Goal: Transaction & Acquisition: Subscribe to service/newsletter

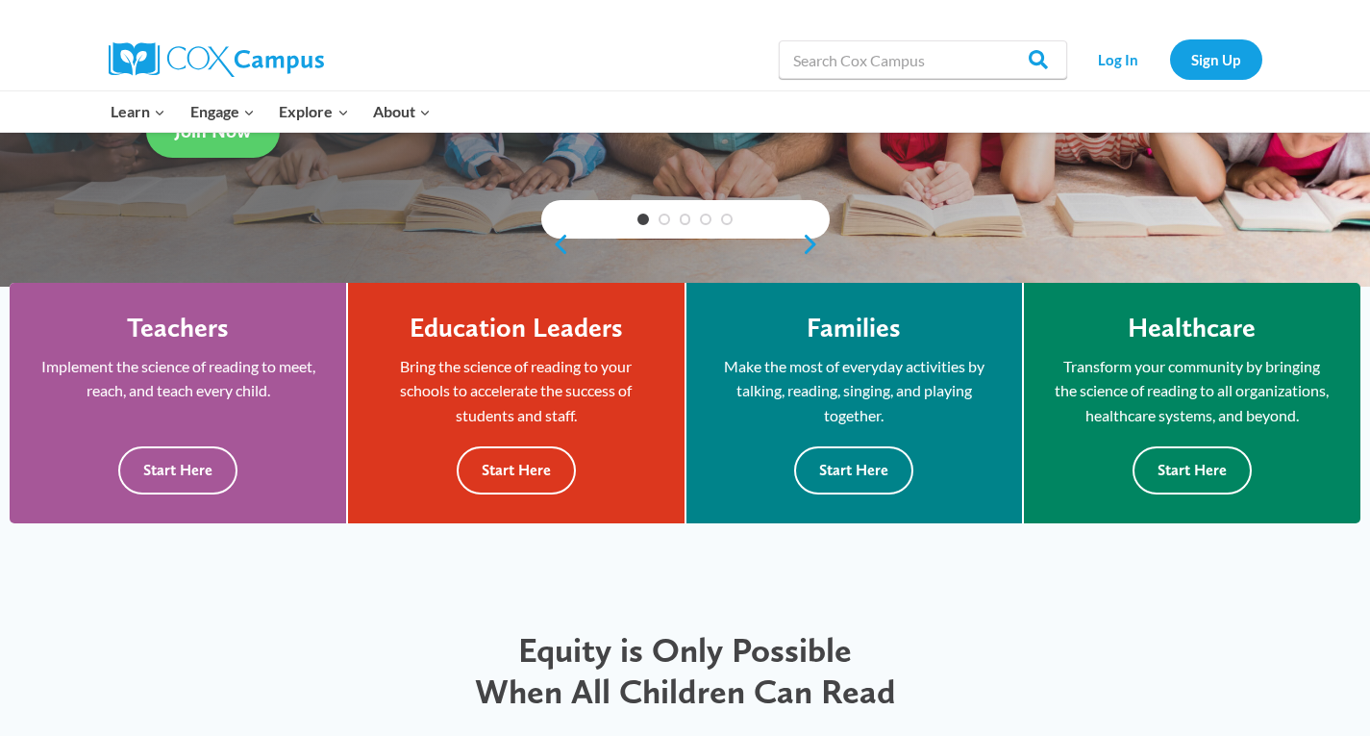
scroll to position [411, 0]
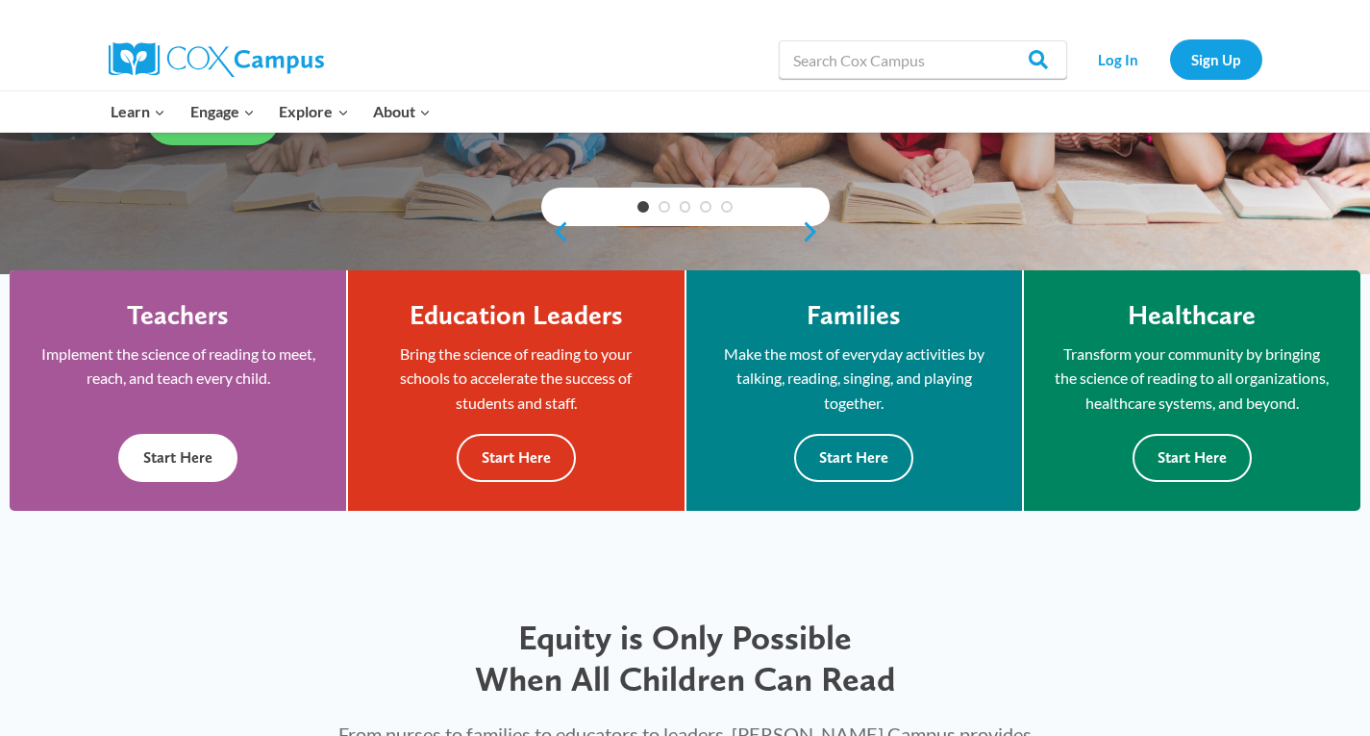
click at [188, 425] on div "Teachers Implement the science of reading to meet, reach, and teach every child…" at bounding box center [177, 390] width 279 height 183
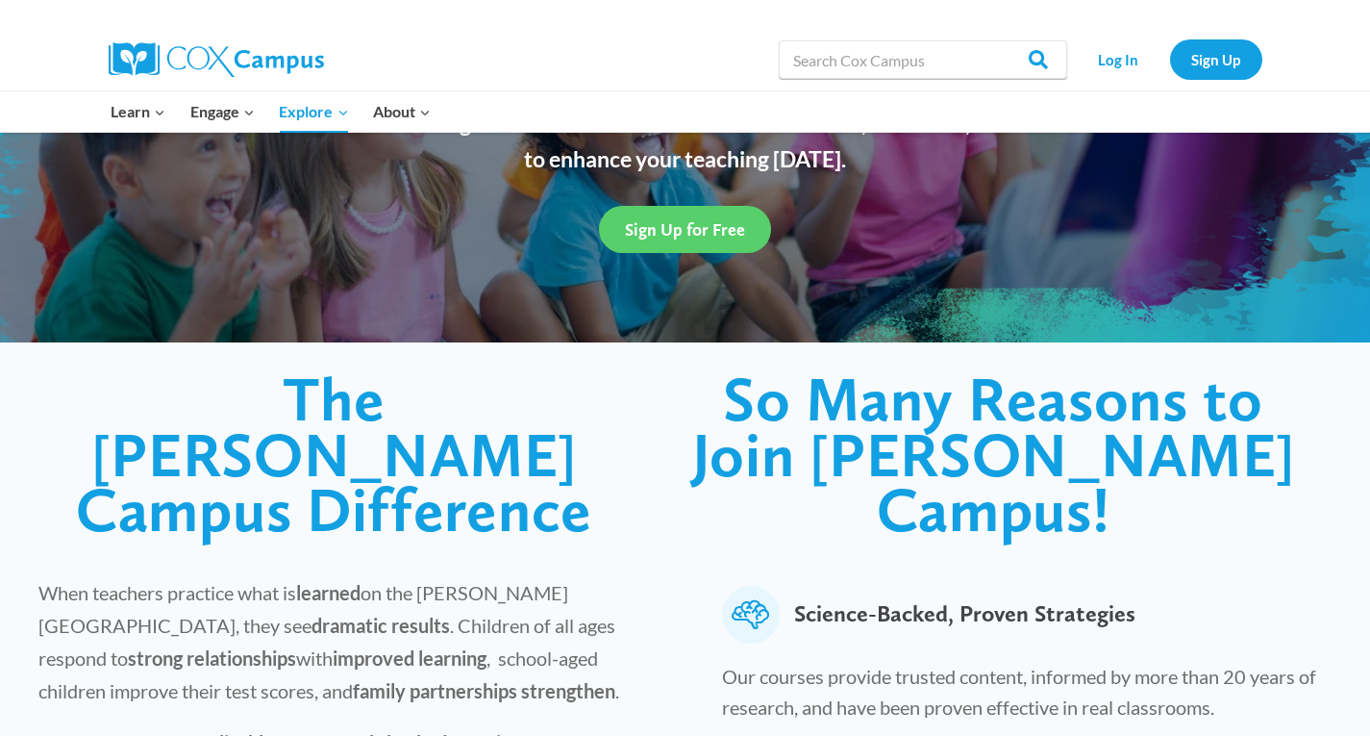
scroll to position [266, 0]
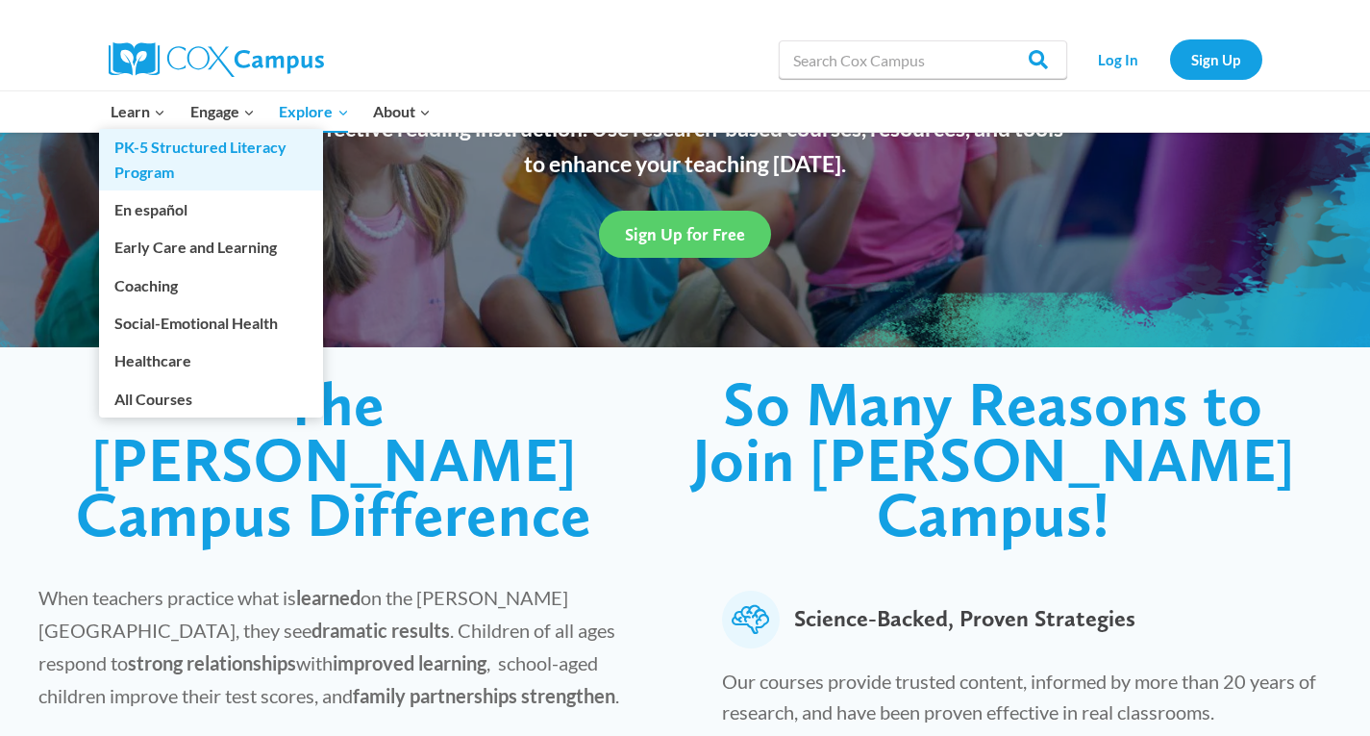
click at [154, 152] on link "PK-5 Structured Literacy Program" at bounding box center [211, 160] width 224 height 62
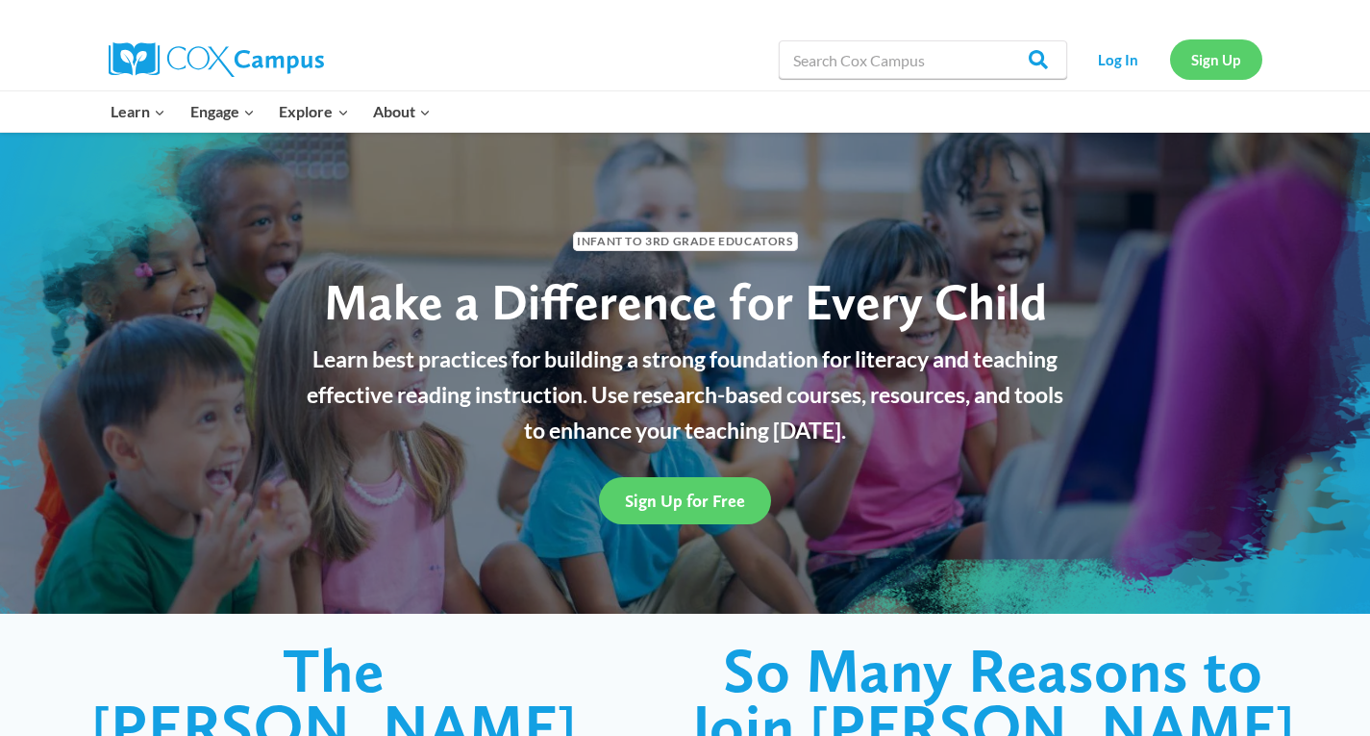
click at [1199, 44] on link "Sign Up" at bounding box center [1216, 58] width 92 height 39
